Goal: Navigation & Orientation: Find specific page/section

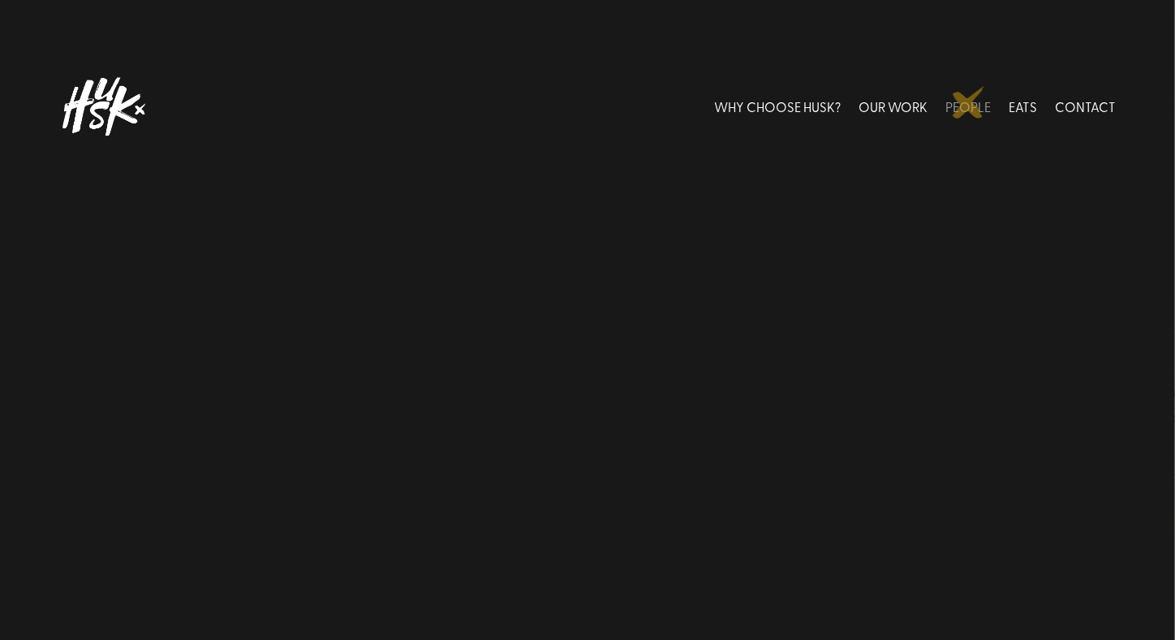
click at [969, 102] on link "PEOPLE" at bounding box center [968, 107] width 45 height 72
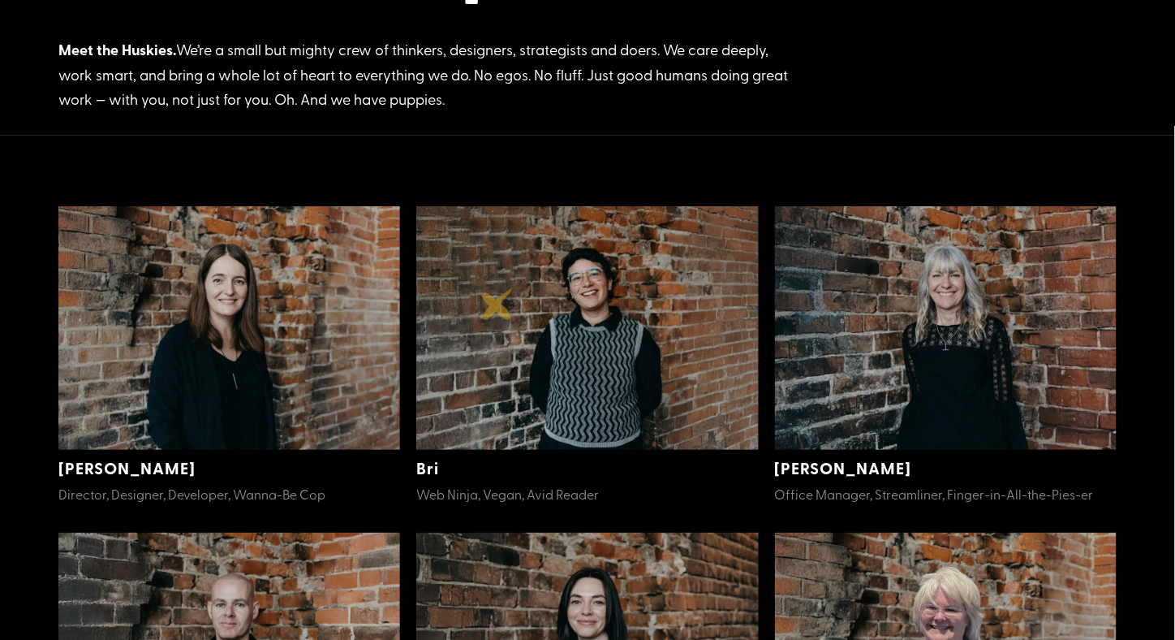
scroll to position [286, 0]
click at [252, 355] on img at bounding box center [229, 328] width 342 height 243
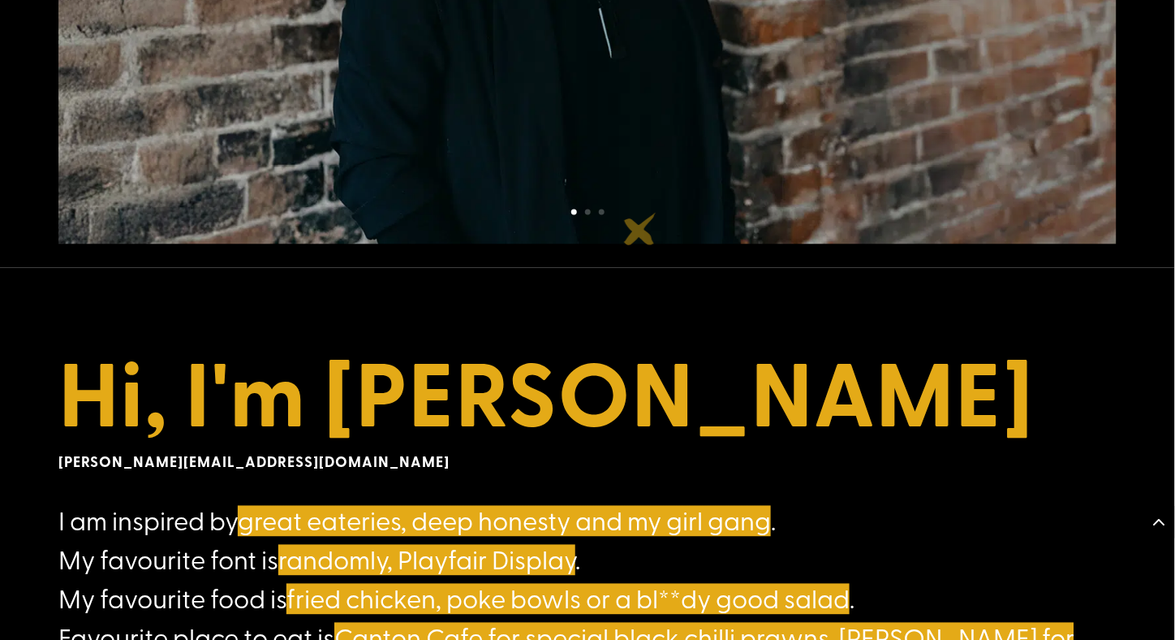
scroll to position [692, 0]
